Goal: Go to known website: Access a specific website the user already knows

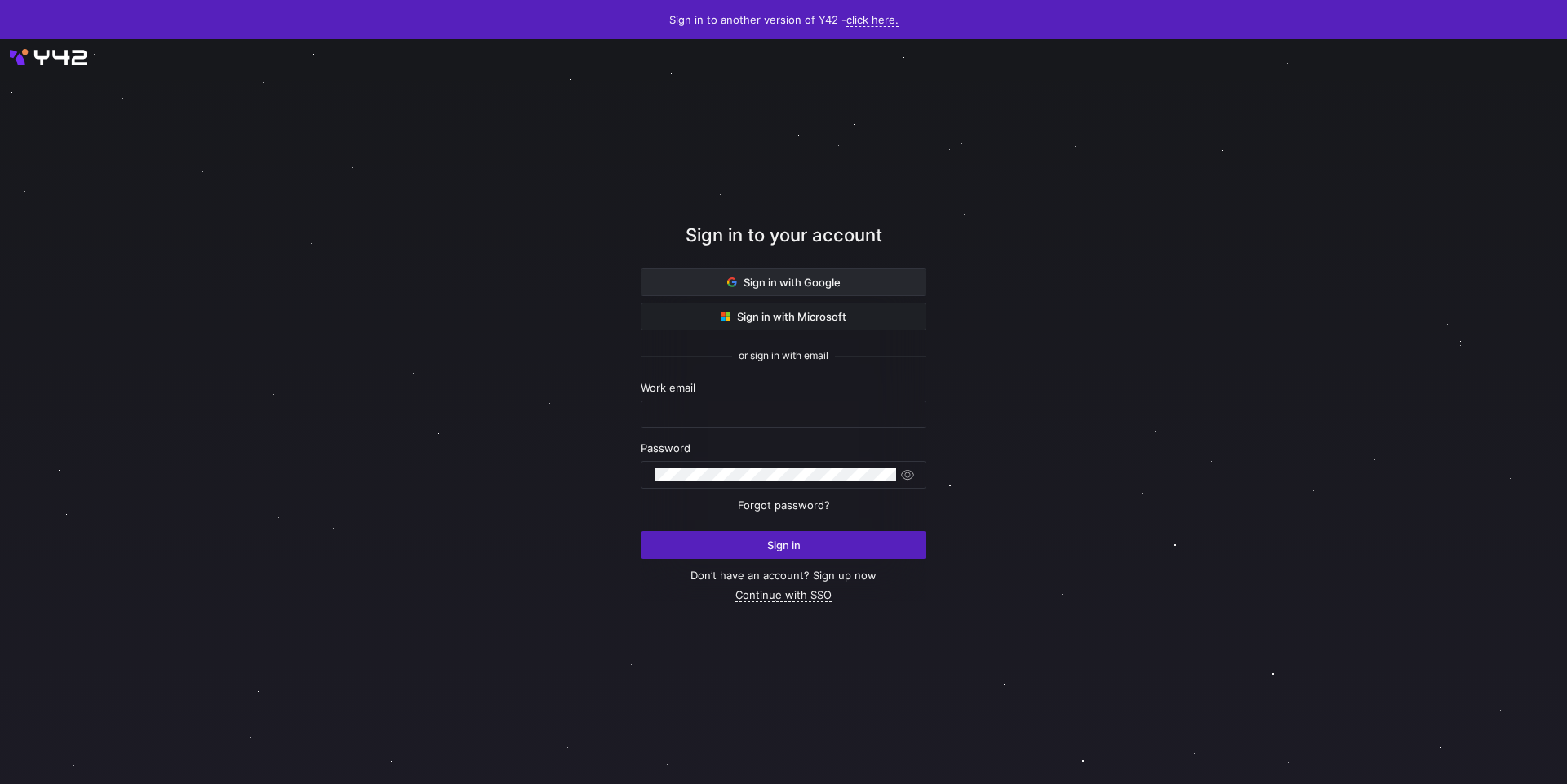
click at [714, 291] on span at bounding box center [783, 282] width 284 height 26
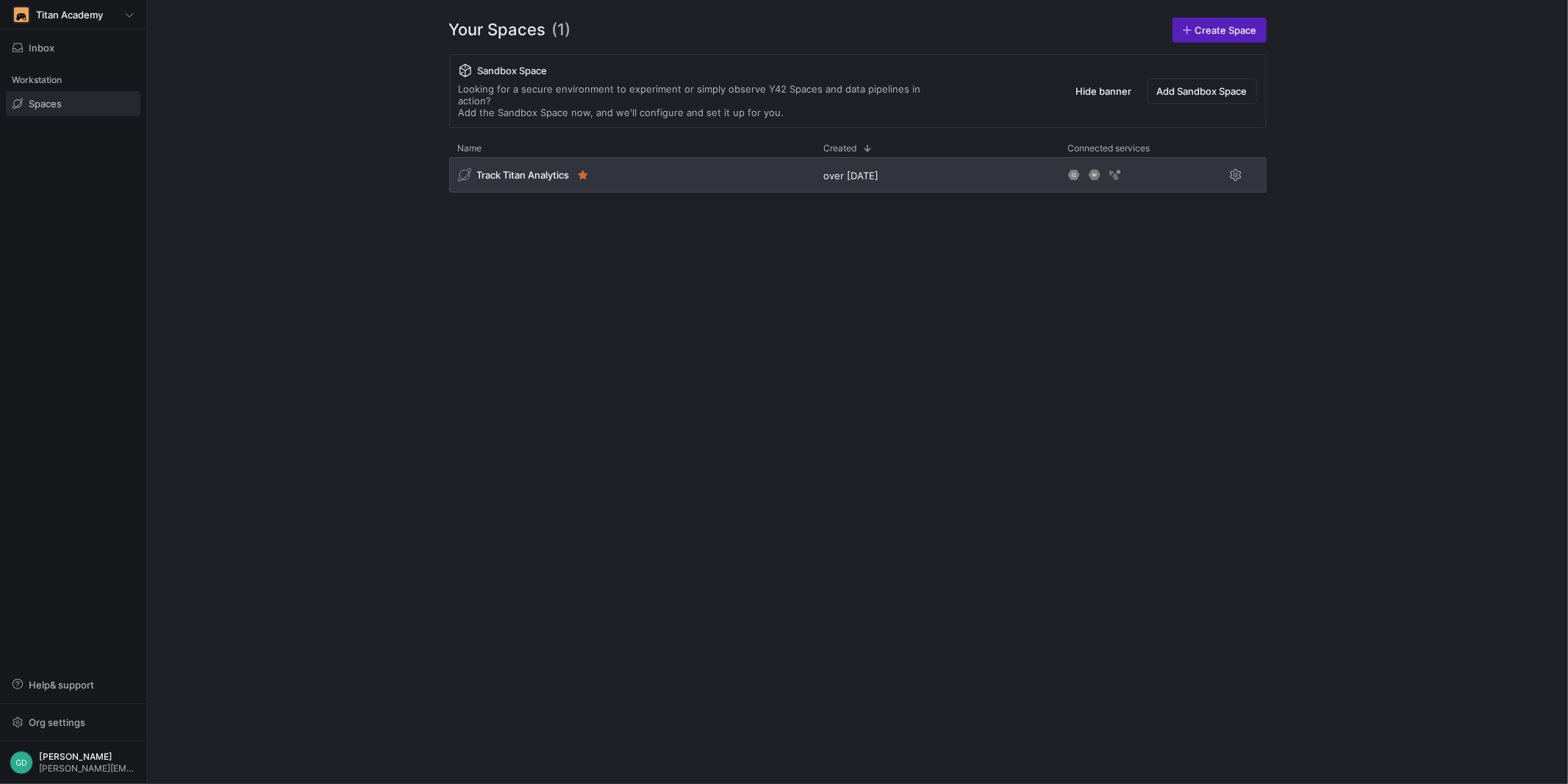
click at [552, 169] on span "Track Titan Analytics" at bounding box center [523, 175] width 93 height 11
